Goal: Transaction & Acquisition: Purchase product/service

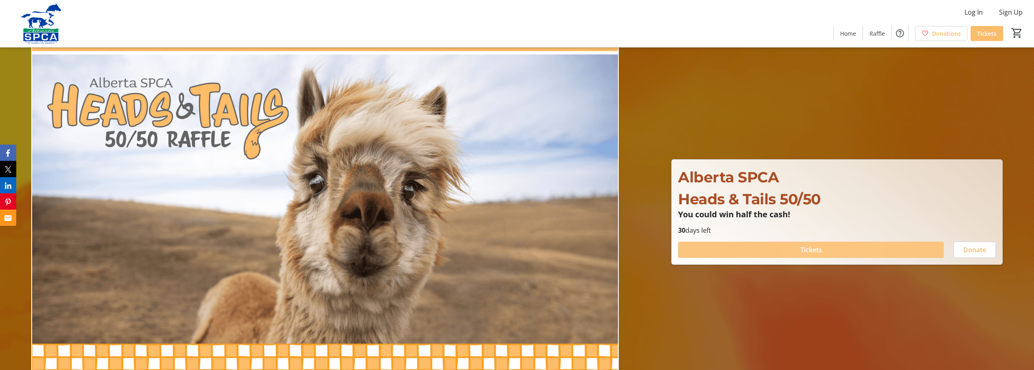
click at [825, 251] on span at bounding box center [811, 249] width 266 height 19
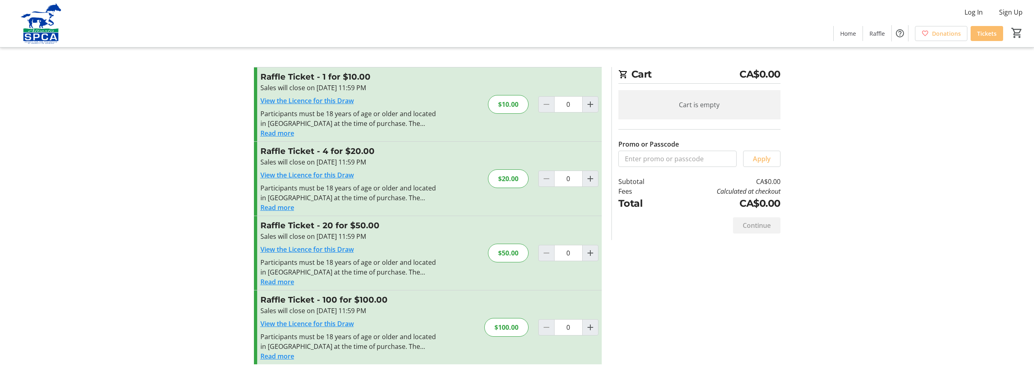
scroll to position [4, 0]
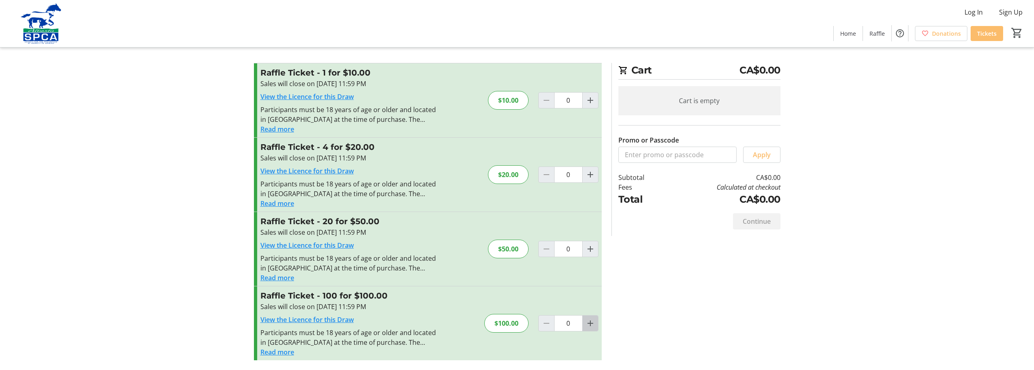
click at [591, 325] on mat-icon "Increment by one" at bounding box center [590, 323] width 10 height 10
type input "1"
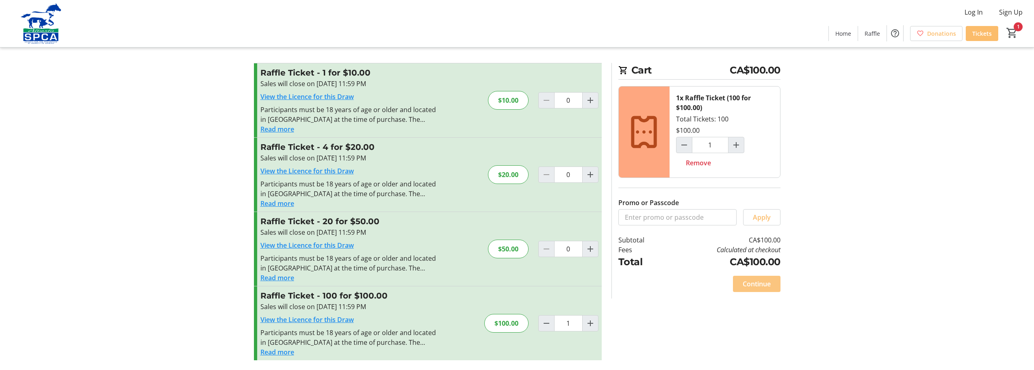
click at [756, 286] on span "Continue" at bounding box center [757, 284] width 28 height 10
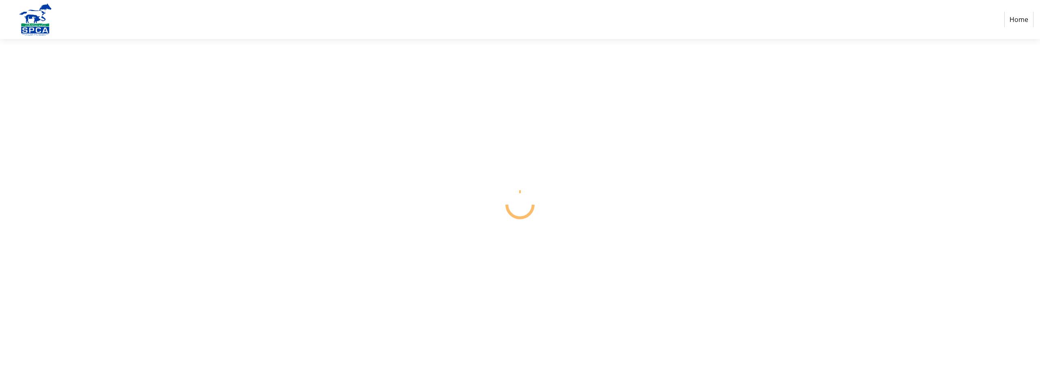
select select "CA"
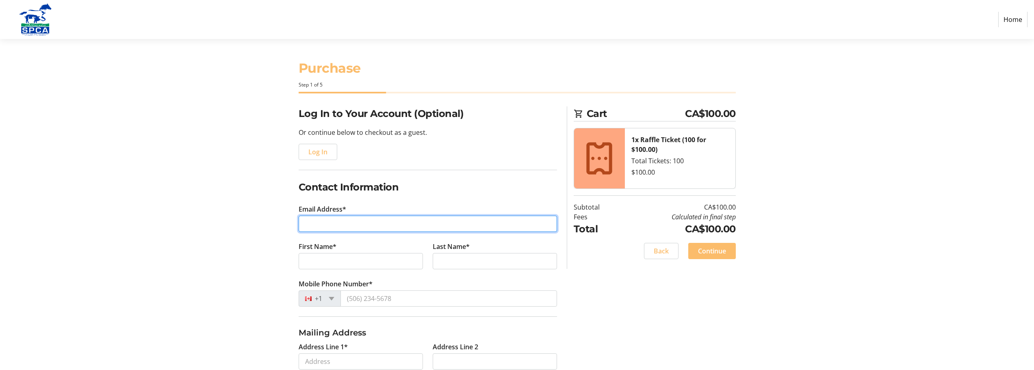
click at [335, 225] on input "Email Address*" at bounding box center [428, 224] width 258 height 16
type input "[PERSON_NAME][EMAIL_ADDRESS][DOMAIN_NAME]"
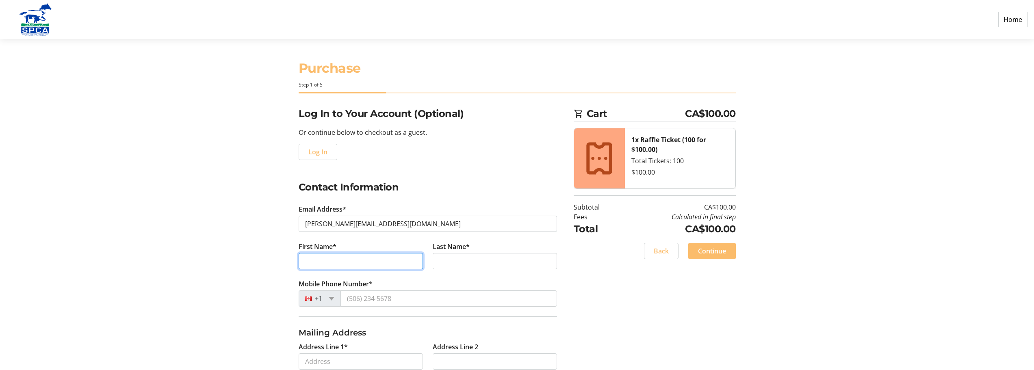
type input "[PERSON_NAME]"
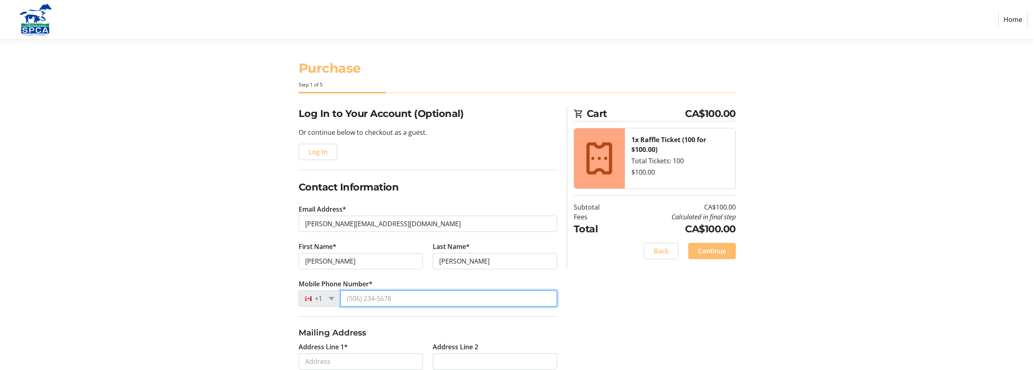
type input "[PHONE_NUMBER]"
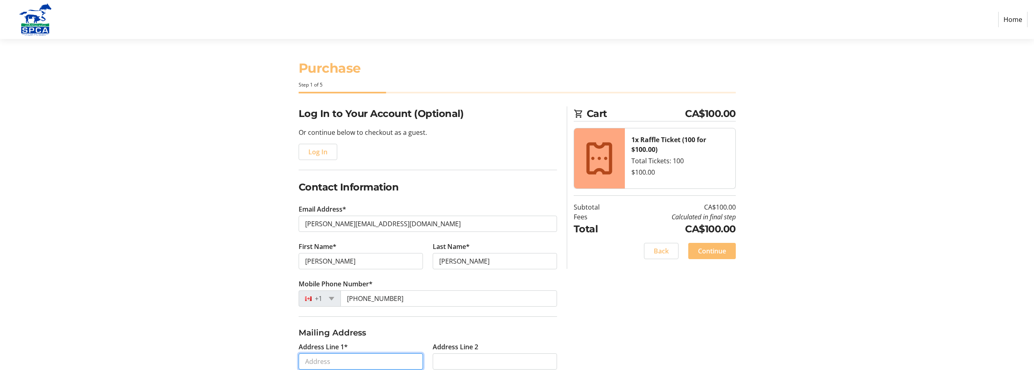
type input "[STREET_ADDRESS]"
type input "[GEOGRAPHIC_DATA]"
select select "AB"
type input "T5H 3K6"
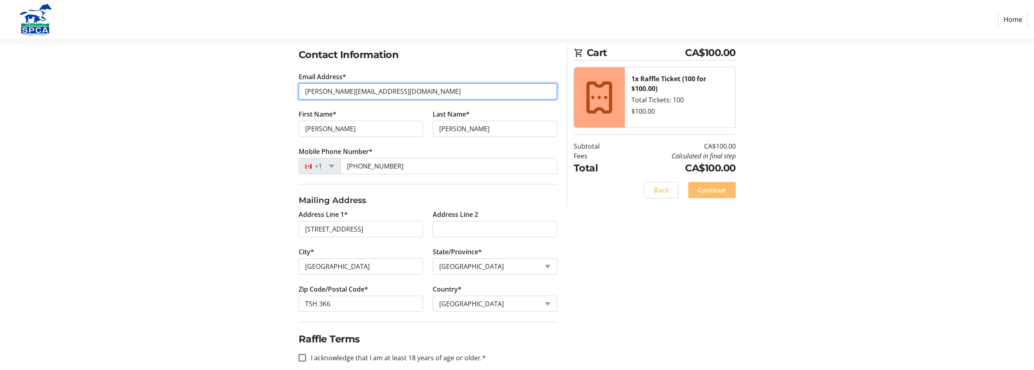
scroll to position [145, 0]
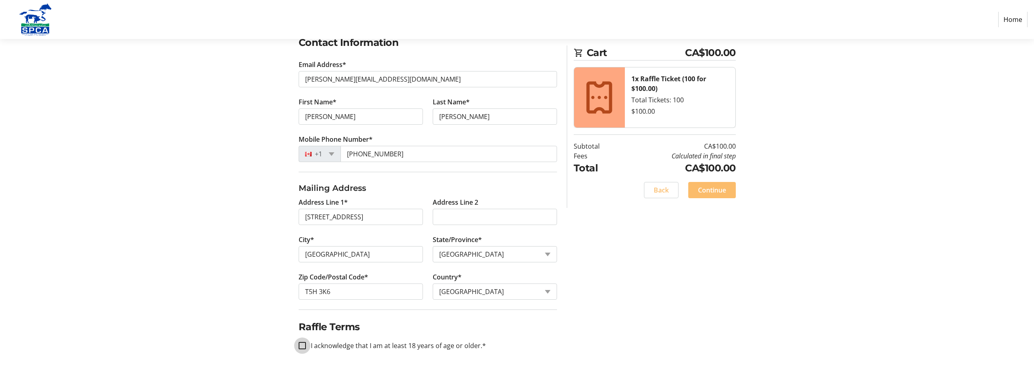
click at [303, 349] on input "I acknowledge that I am at least 18 years of age or older.*" at bounding box center [302, 345] width 7 height 7
checkbox input "true"
click at [717, 189] on span "Continue" at bounding box center [712, 190] width 28 height 10
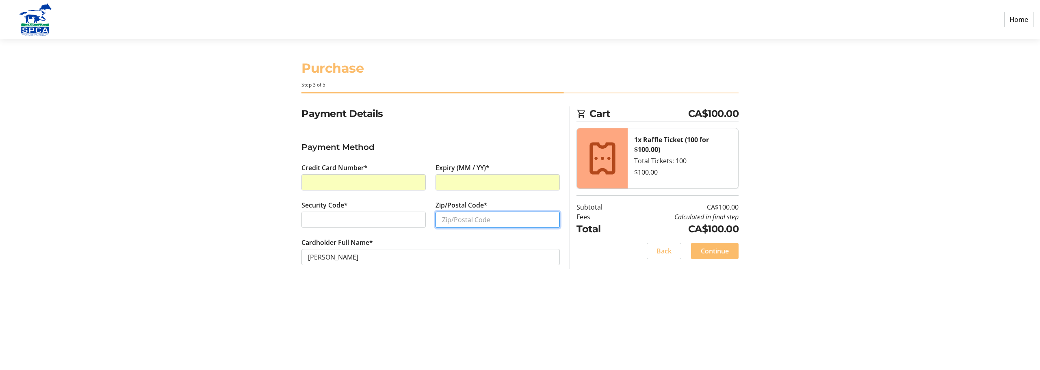
click at [450, 217] on input "Zip/Postal Code*" at bounding box center [497, 220] width 124 height 16
type input "T5H 3K6"
click at [702, 251] on span "Continue" at bounding box center [715, 251] width 28 height 10
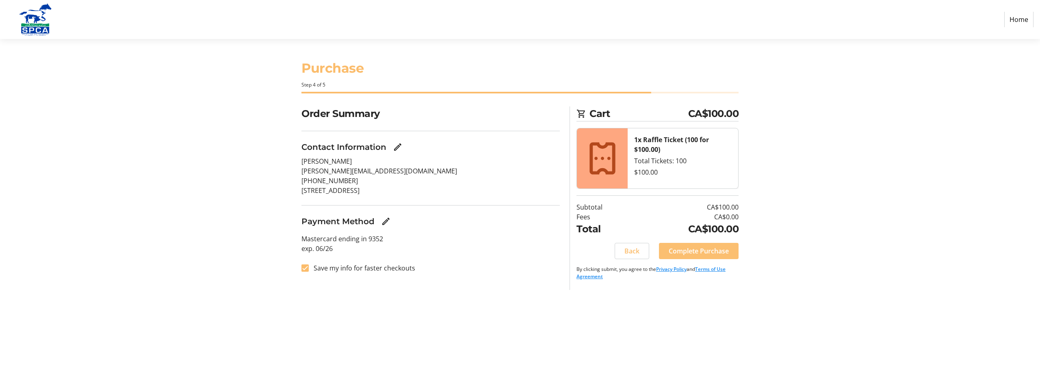
click at [704, 250] on span "Complete Purchase" at bounding box center [699, 251] width 60 height 10
